Goal: Information Seeking & Learning: Learn about a topic

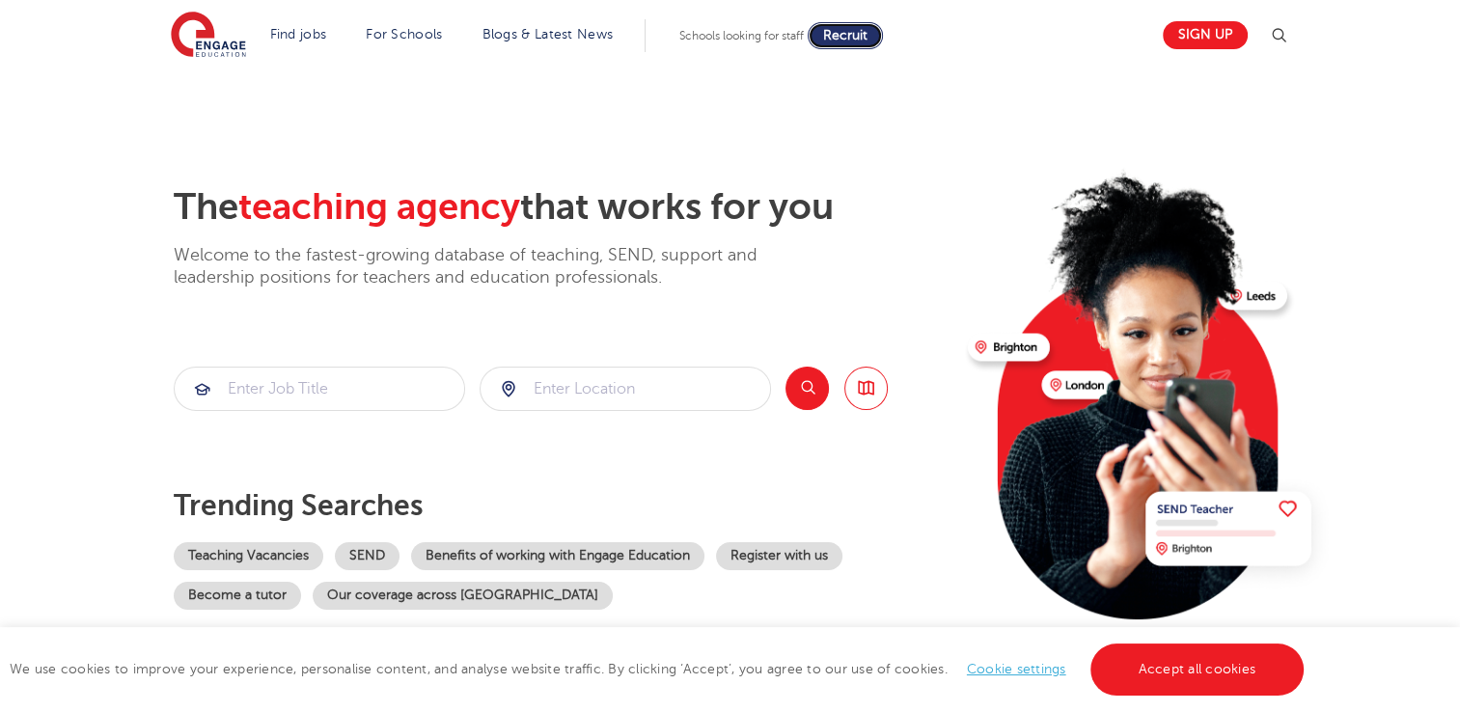
click at [830, 30] on link "Recruit" at bounding box center [845, 35] width 75 height 27
click at [366, 380] on input "search" at bounding box center [320, 389] width 290 height 42
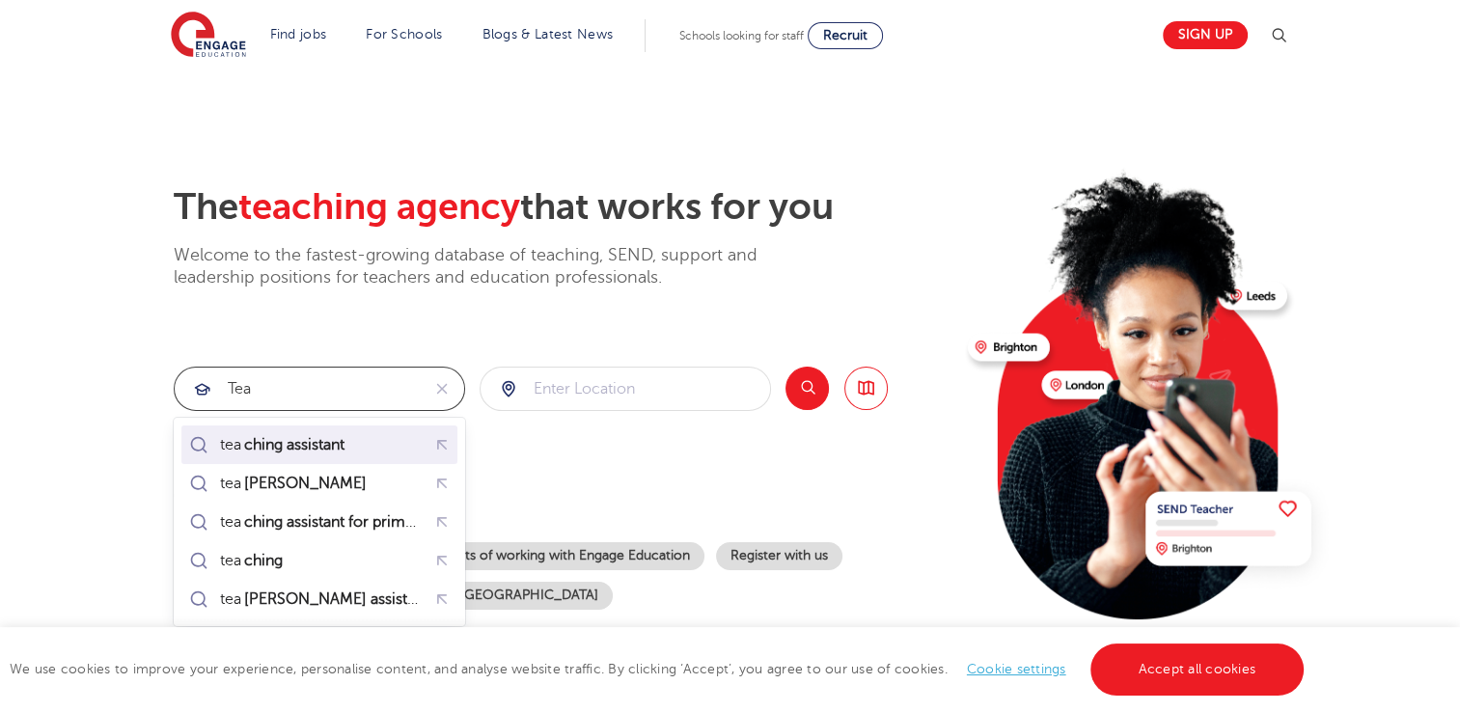
click at [336, 450] on mark "ching assistant" at bounding box center [294, 444] width 106 height 23
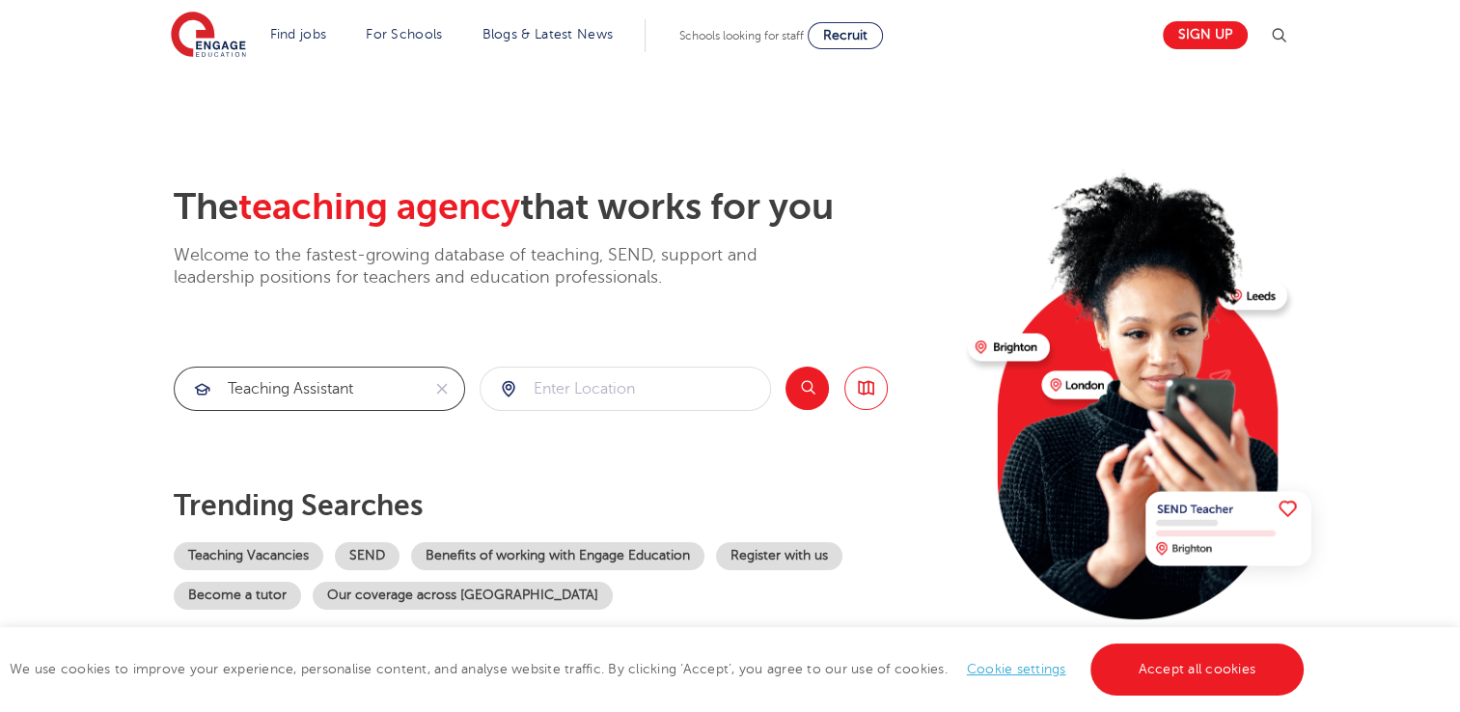
type input "teaching assistant"
click at [571, 407] on input "search" at bounding box center [626, 389] width 290 height 42
type input "w"
type input "c"
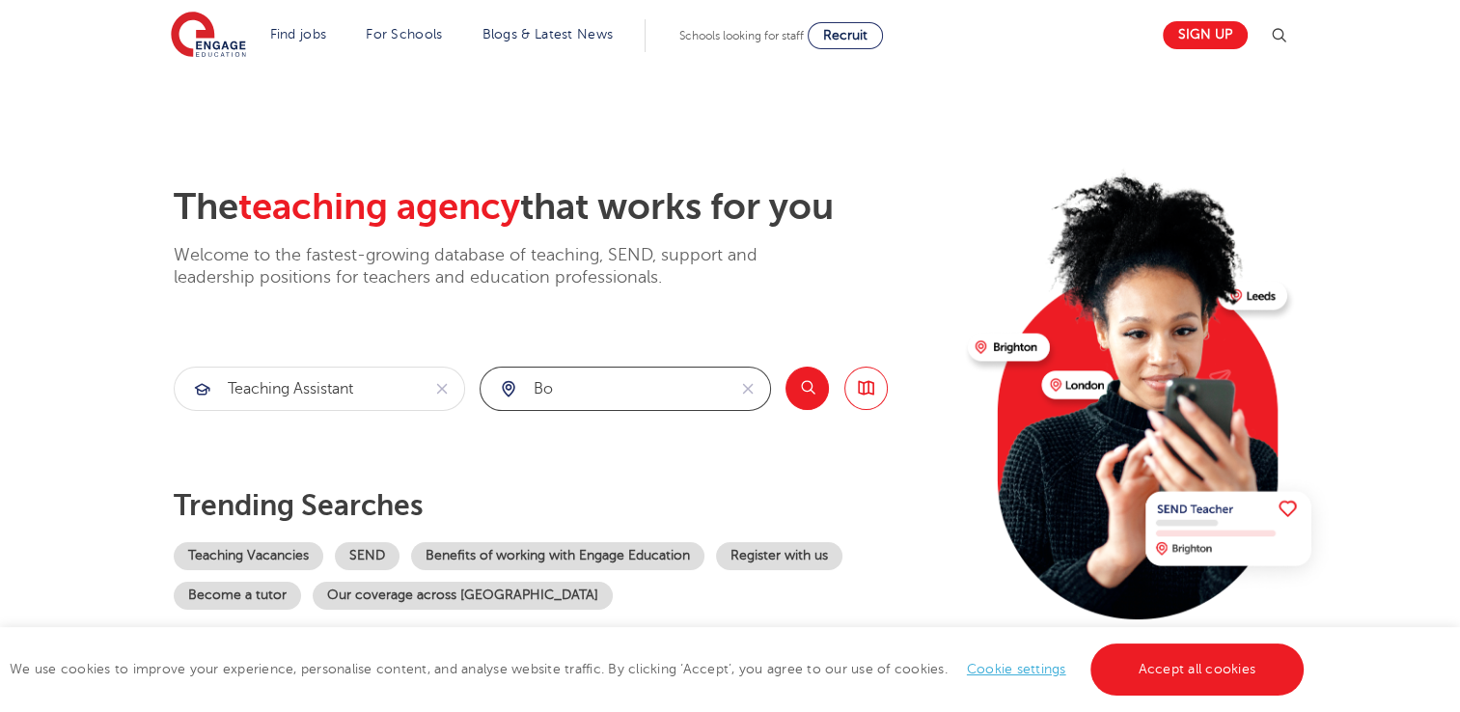
type input "b"
click at [795, 382] on button "Search" at bounding box center [807, 388] width 43 height 43
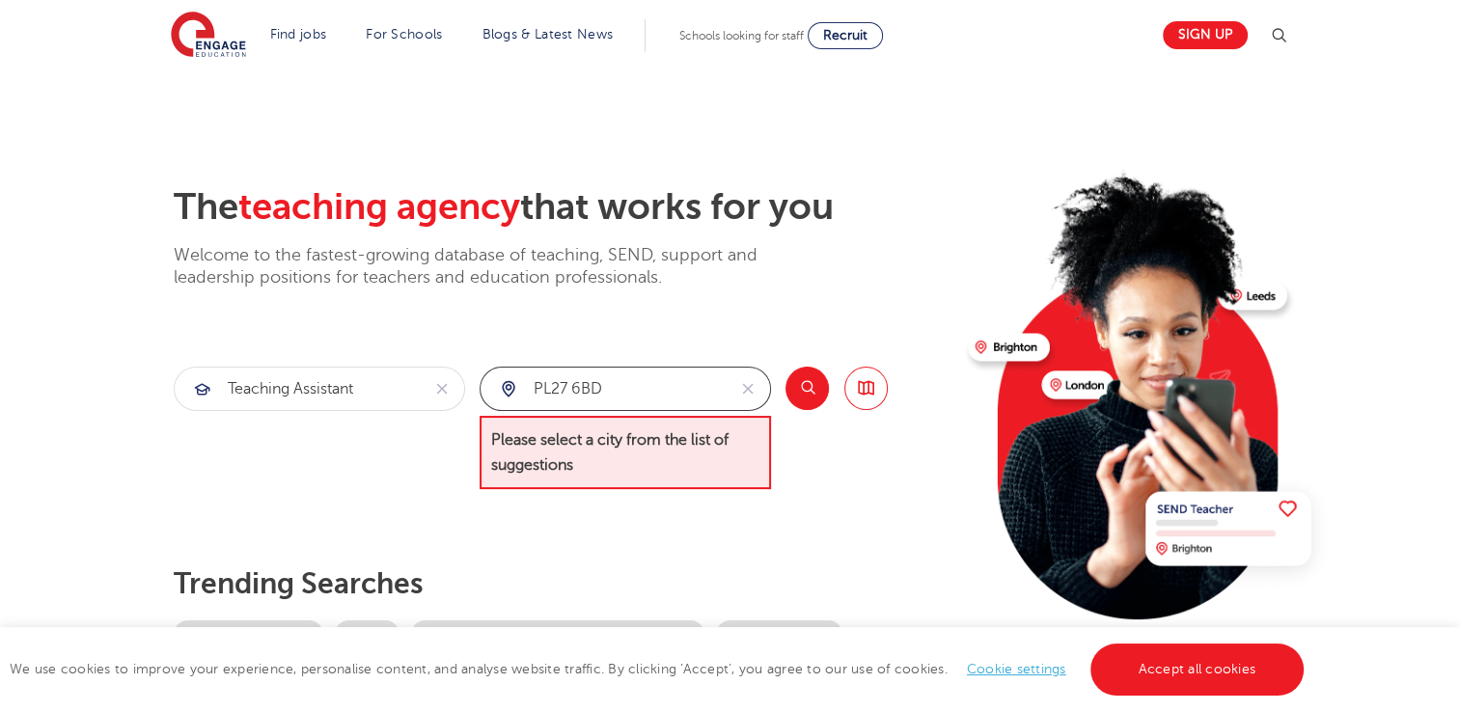
click at [703, 380] on input "pL27 6BD" at bounding box center [603, 389] width 245 height 42
type input "p"
type input "t"
type input "s"
click at [792, 539] on div "The teaching agency that works for you Welcome to the fastest-growing database …" at bounding box center [563, 436] width 779 height 503
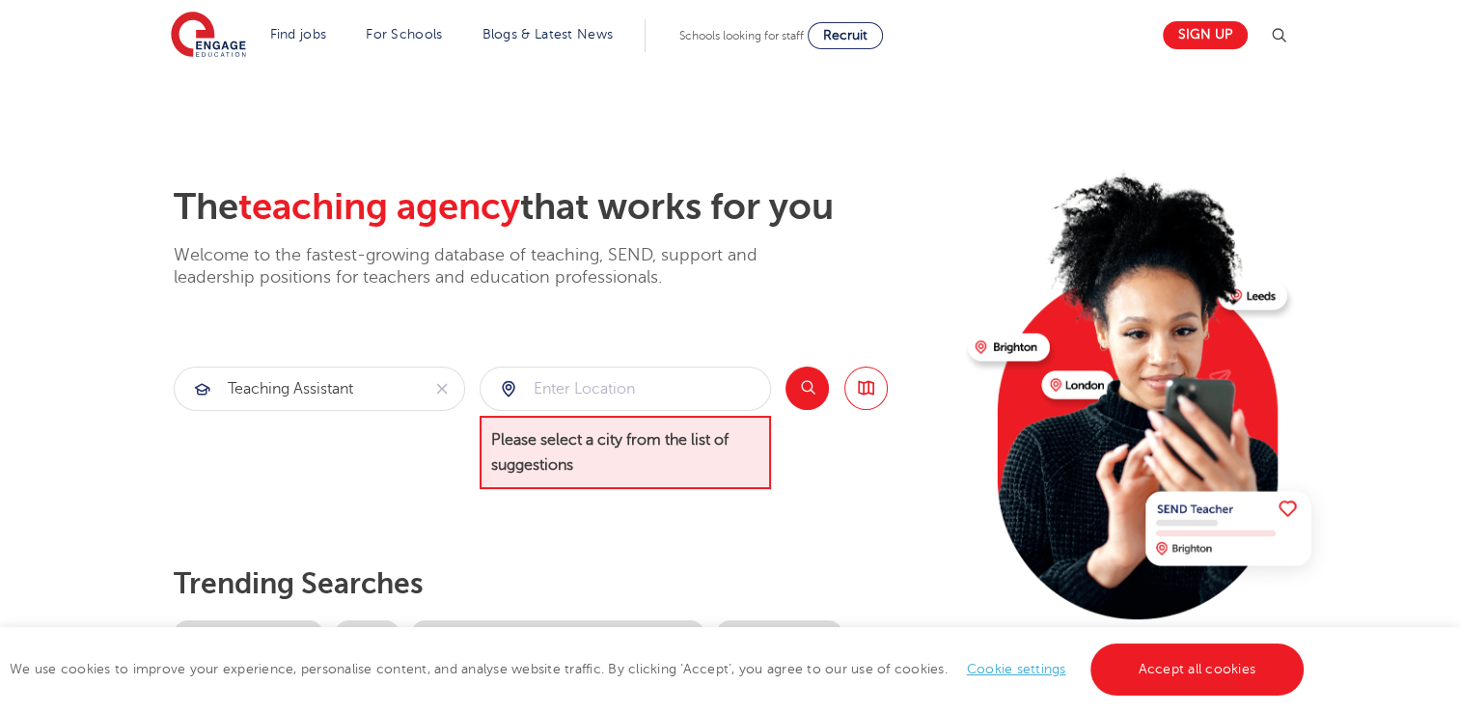
click at [741, 456] on span "Please select a city from the list of suggestions" at bounding box center [625, 453] width 291 height 74
drag, startPoint x: 795, startPoint y: 476, endPoint x: 609, endPoint y: 375, distance: 211.6
click at [609, 375] on section "teaching assistant Please select a city from the list of suggestions Search Bro…" at bounding box center [531, 429] width 714 height 124
click at [677, 412] on div "Please select a city from the list of suggestions" at bounding box center [625, 429] width 291 height 124
click at [508, 388] on div at bounding box center [626, 389] width 290 height 42
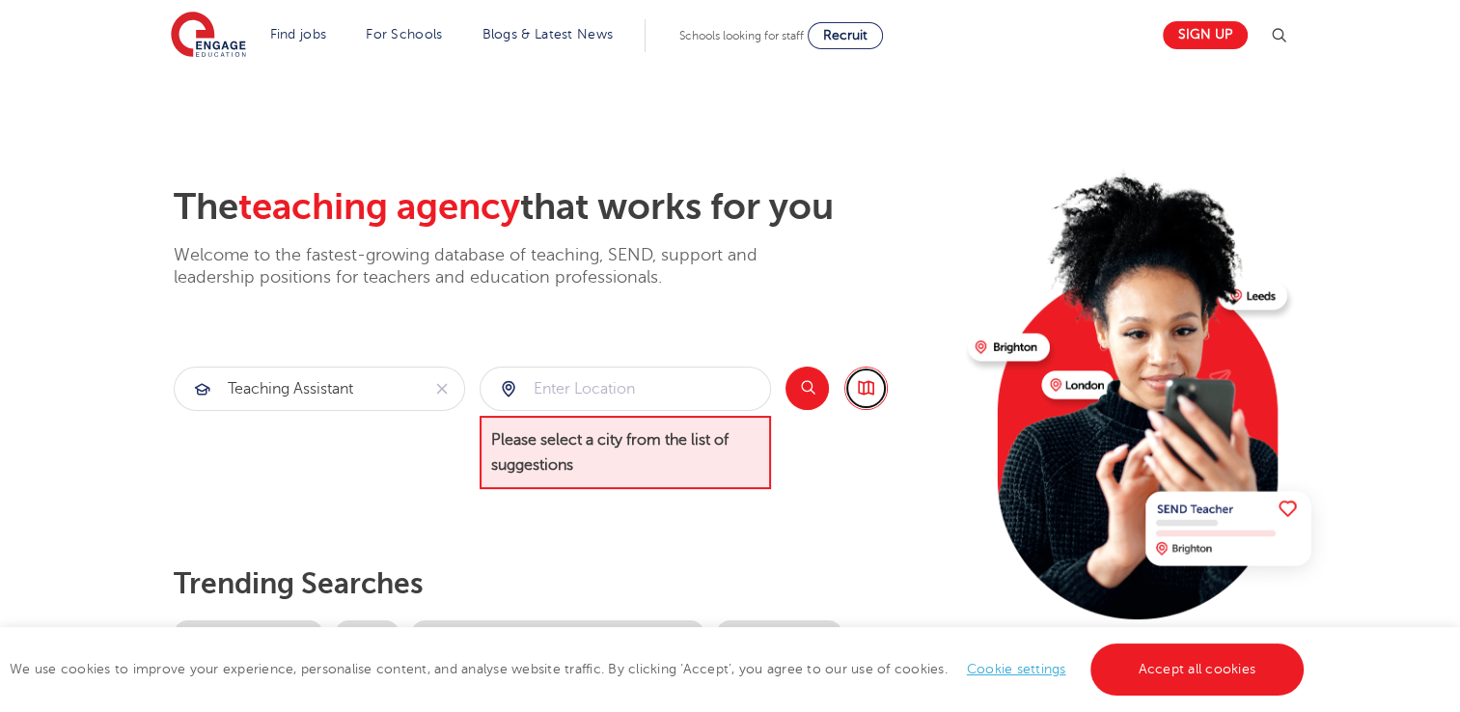
click at [864, 380] on link "Browse all Jobs" at bounding box center [866, 388] width 43 height 43
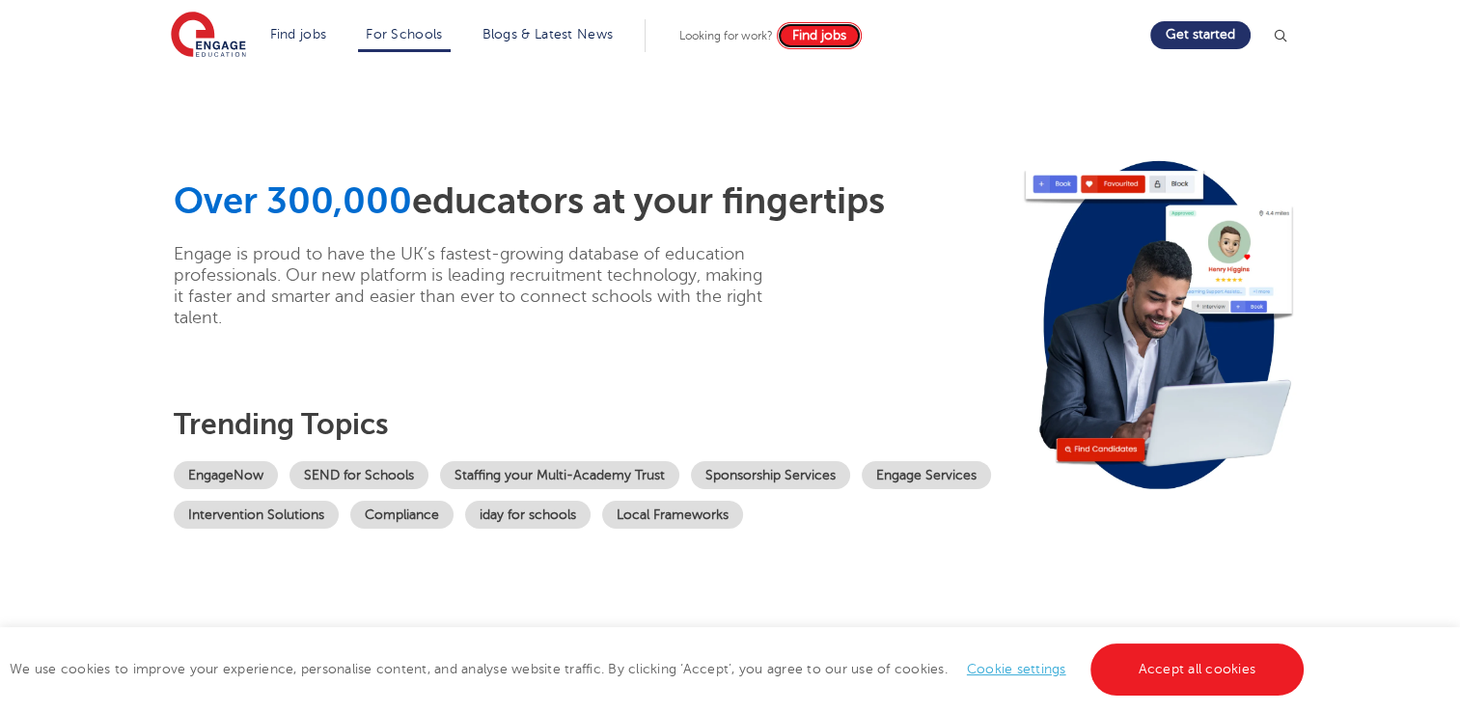
click at [828, 38] on span "Find jobs" at bounding box center [819, 35] width 54 height 14
click at [846, 30] on span "Find jobs" at bounding box center [819, 35] width 54 height 14
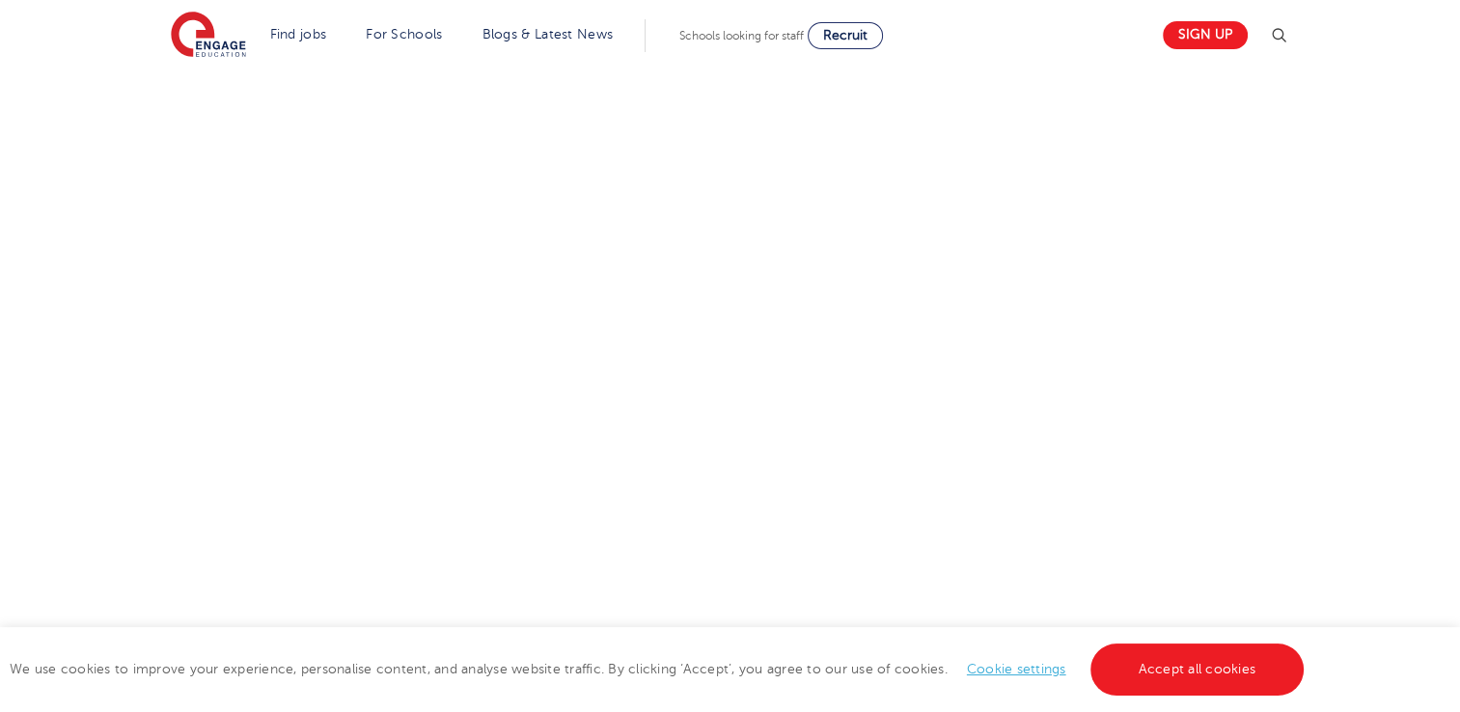
scroll to position [255, 0]
